Goal: Transaction & Acquisition: Obtain resource

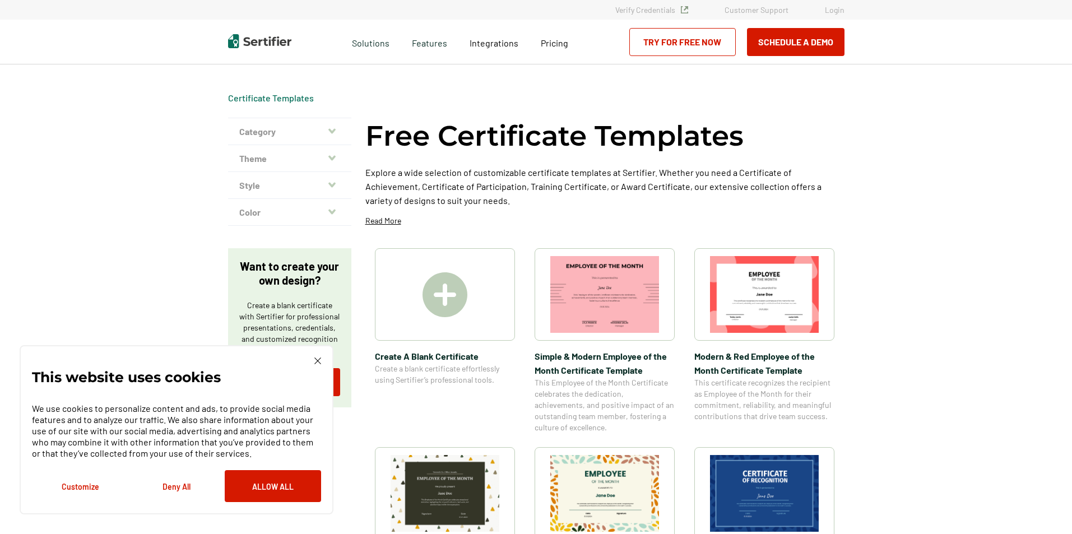
click at [307, 132] on button "Category" at bounding box center [289, 131] width 123 height 27
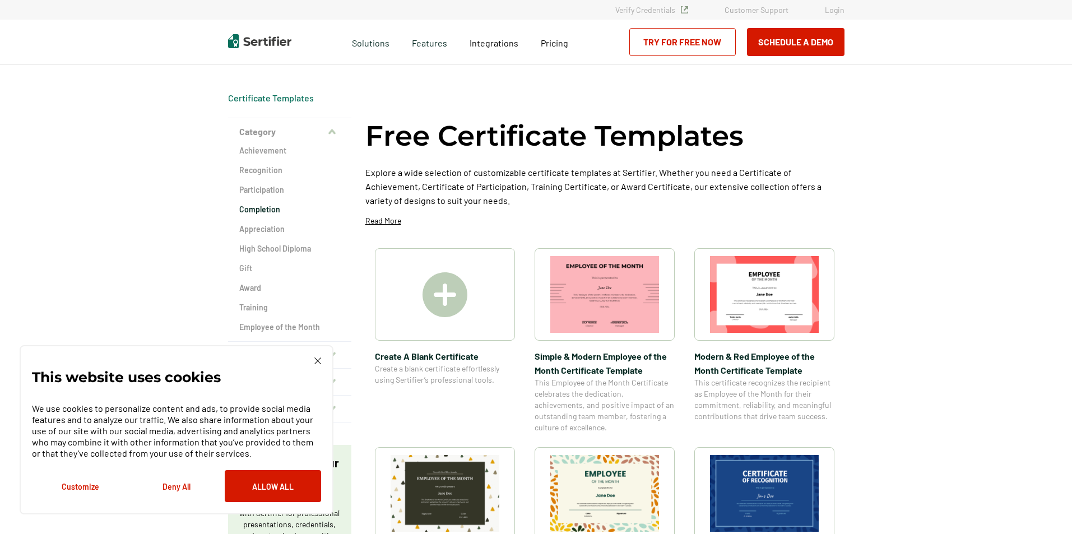
click at [275, 206] on h2 "Completion" at bounding box center [289, 209] width 101 height 11
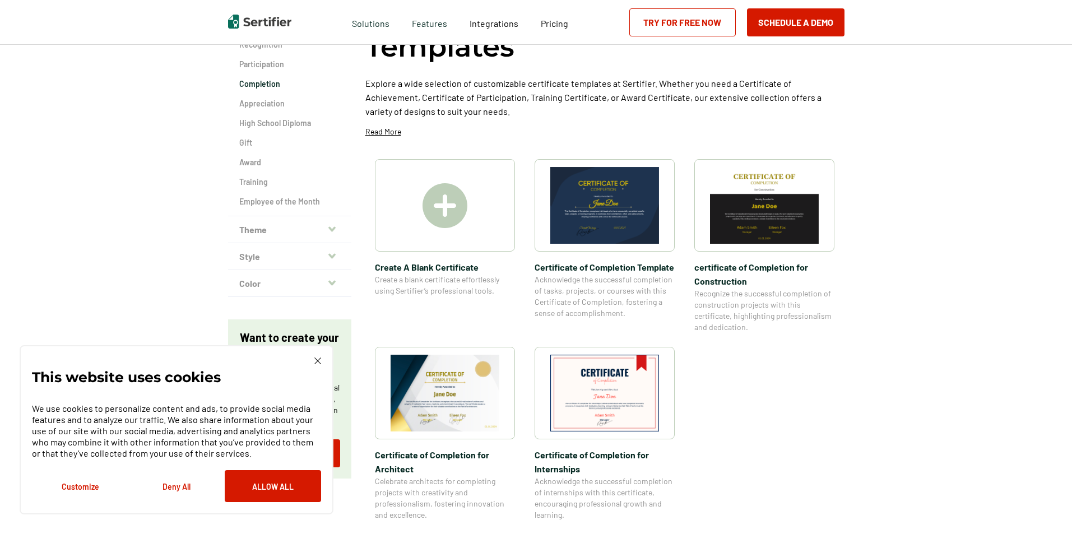
scroll to position [168, 0]
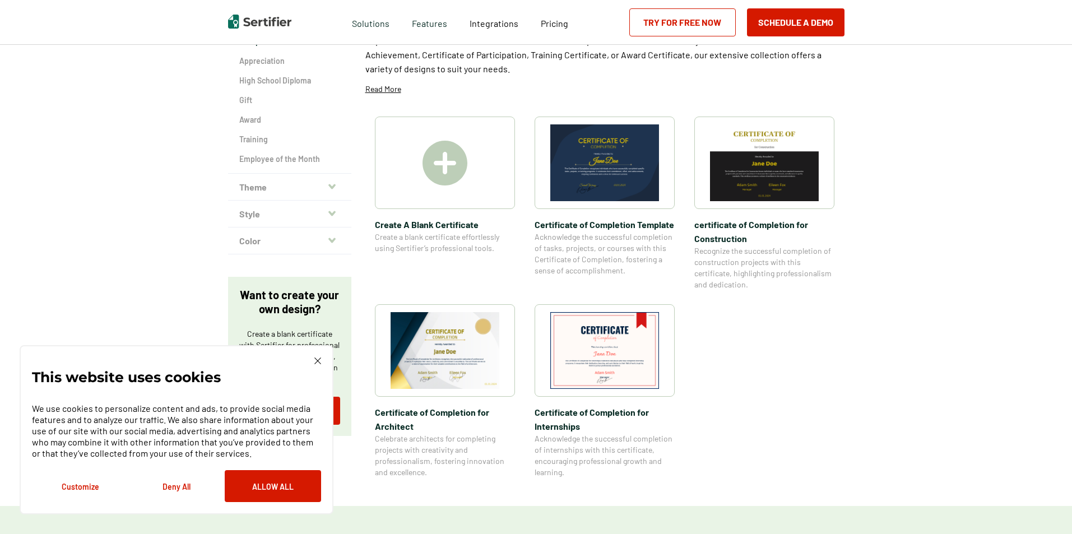
click at [440, 359] on img at bounding box center [445, 350] width 109 height 77
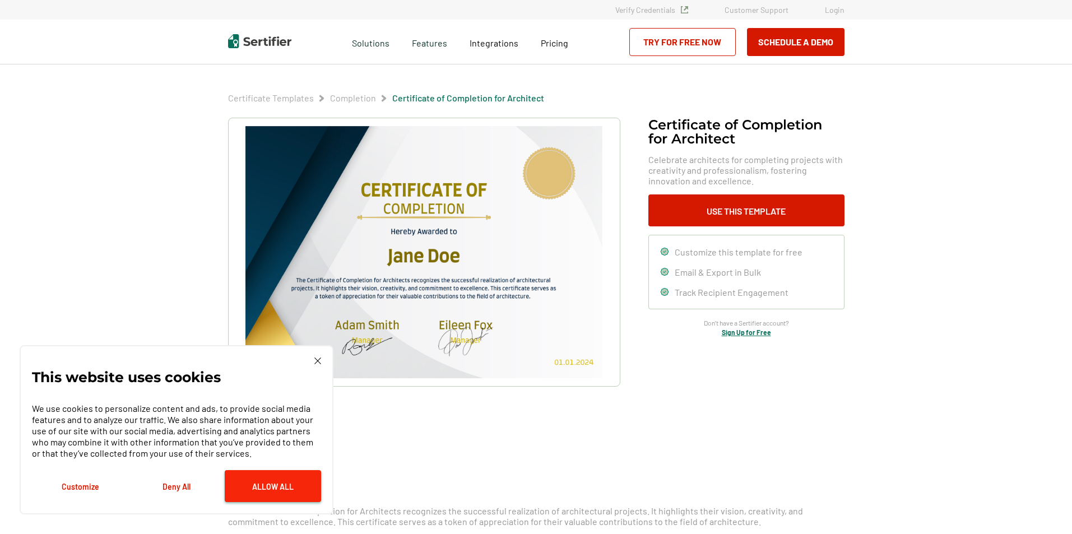
click at [267, 482] on button "Allow All" at bounding box center [273, 486] width 96 height 32
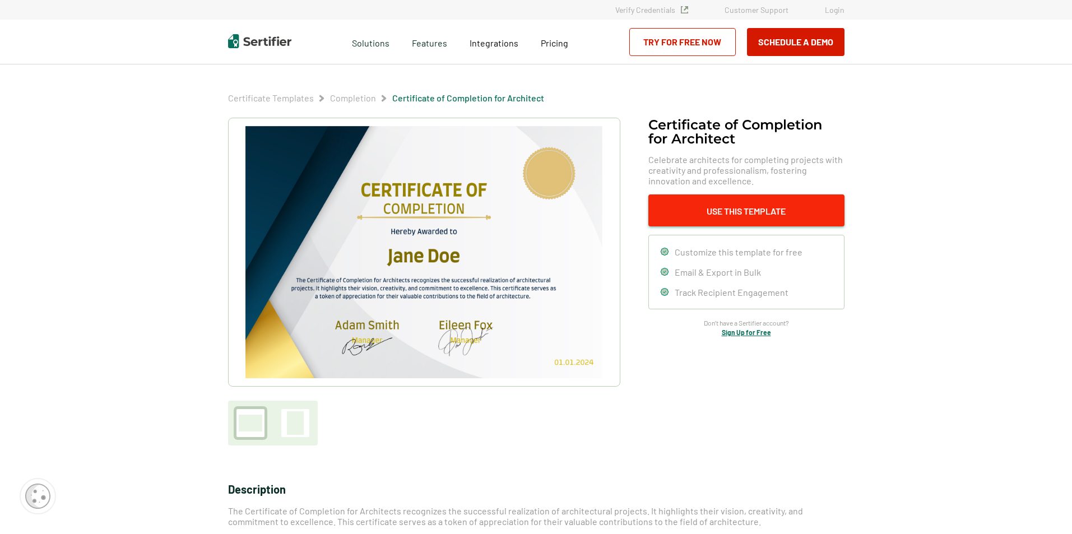
click at [782, 219] on button "Use This Template" at bounding box center [746, 210] width 196 height 32
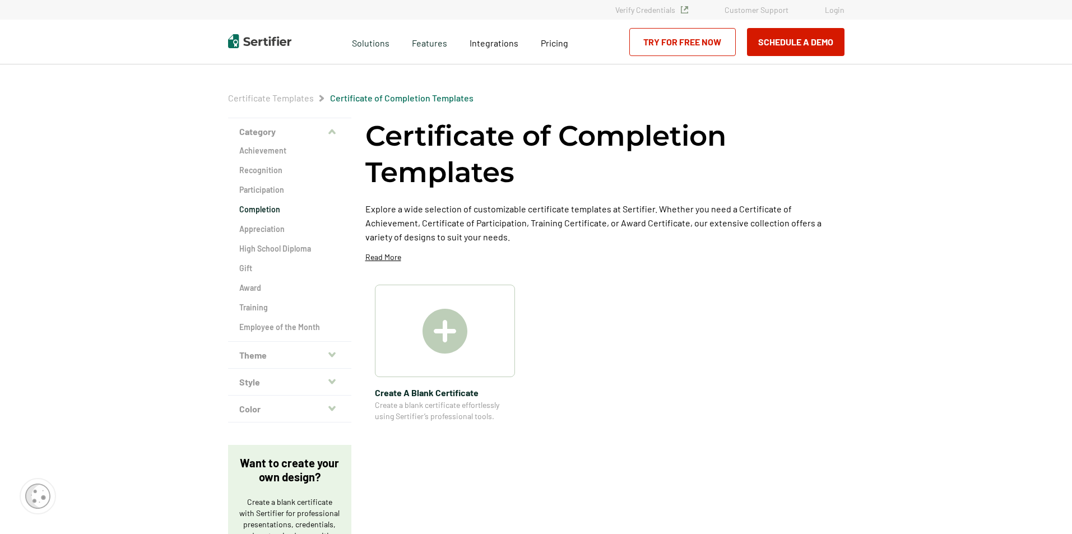
scroll to position [168, 0]
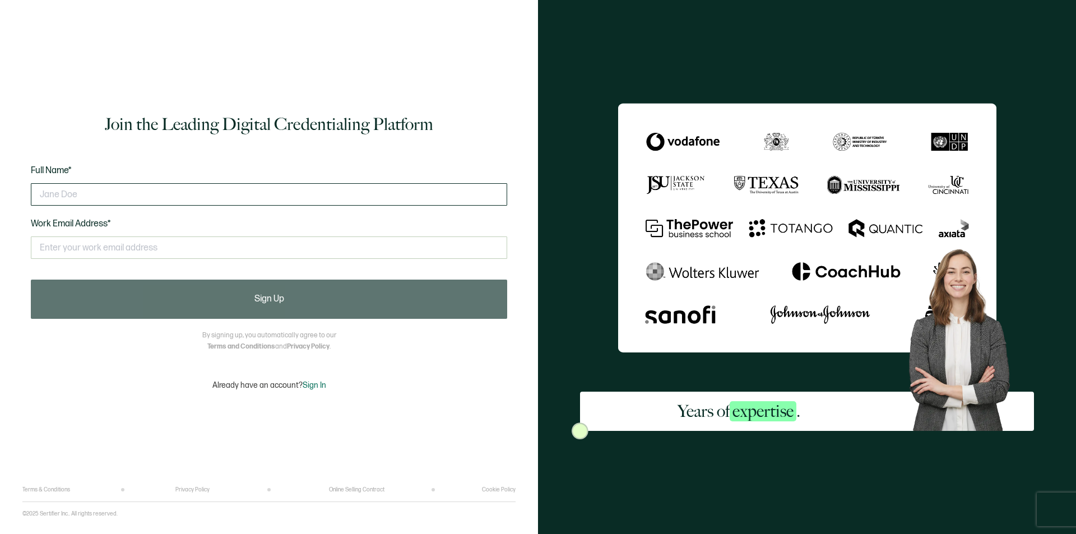
click at [135, 197] on input "text" at bounding box center [269, 194] width 476 height 22
type input "[PERSON_NAME] [PERSON_NAME] Jr."
click at [104, 248] on input "text" at bounding box center [269, 247] width 476 height 22
type input "[EMAIL_ADDRESS][DOMAIN_NAME]"
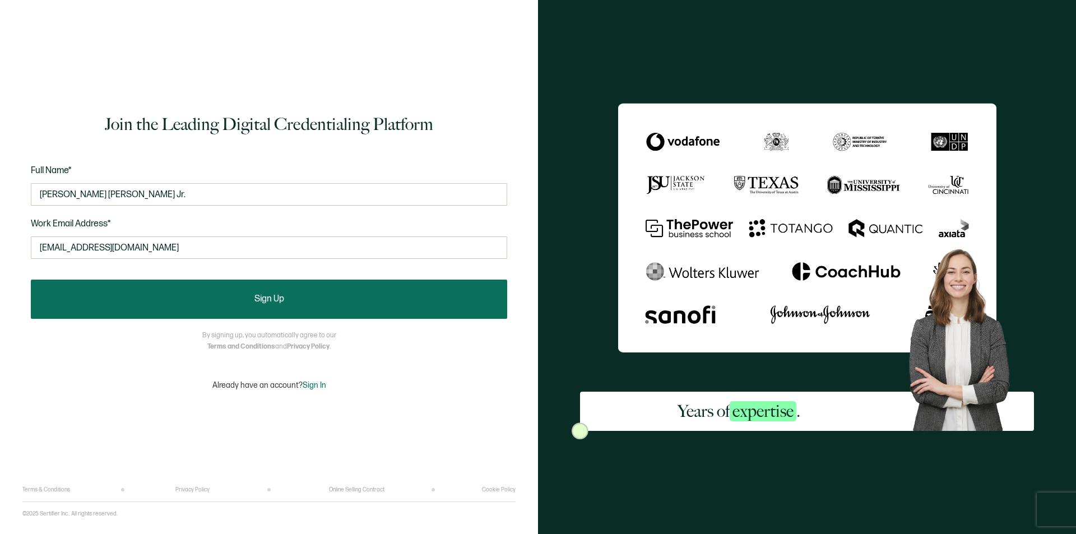
click at [233, 305] on button "Sign Up" at bounding box center [269, 299] width 476 height 39
